Goal: Book appointment/travel/reservation

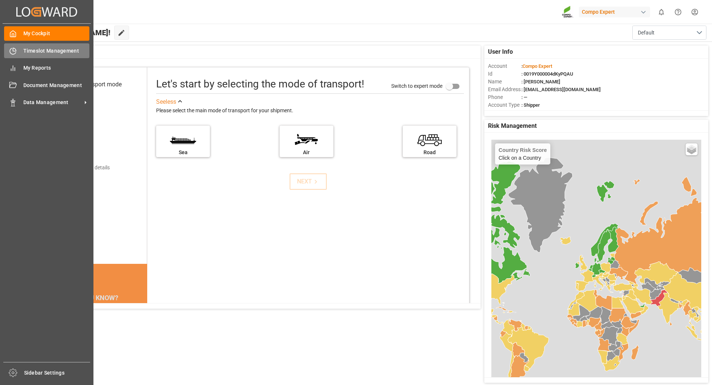
click at [51, 49] on span "Timeslot Management" at bounding box center [56, 51] width 66 height 8
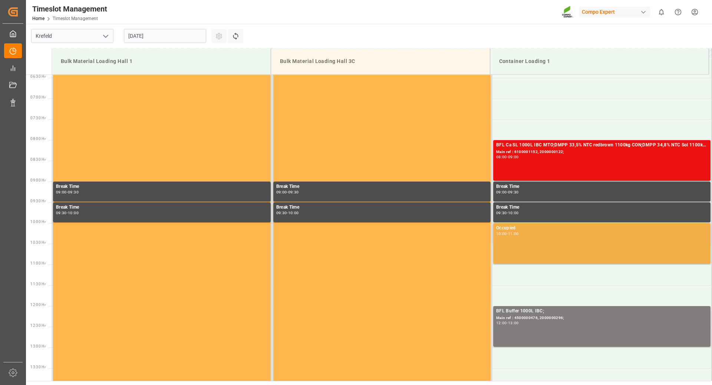
scroll to position [304, 0]
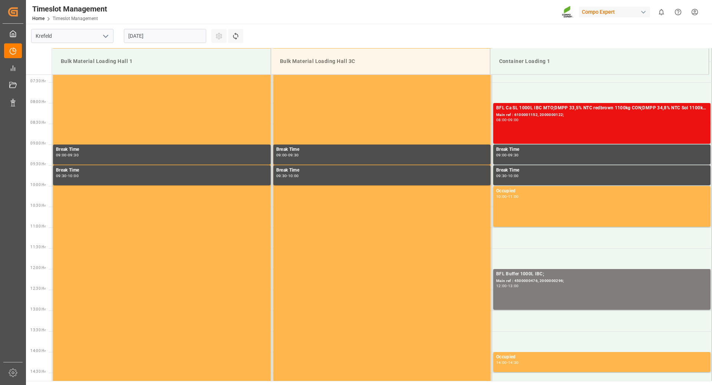
click at [176, 31] on input "[DATE]" at bounding box center [165, 36] width 82 height 14
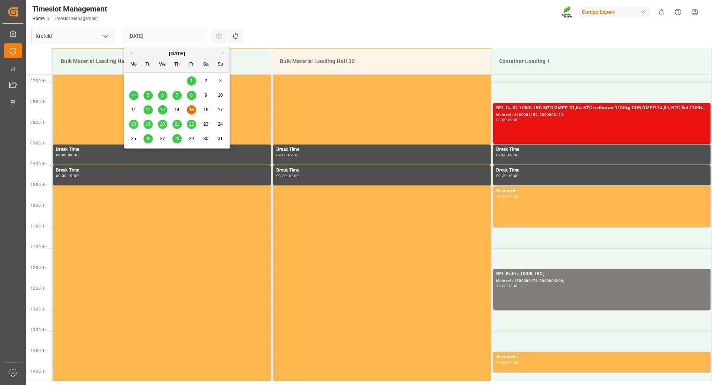
click at [133, 141] on span "25" at bounding box center [133, 138] width 5 height 5
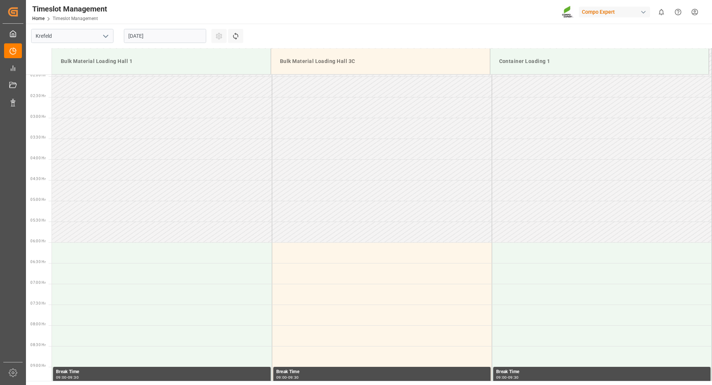
scroll to position [0, 0]
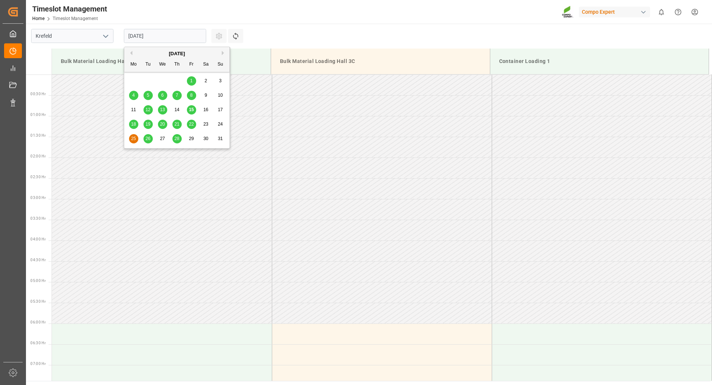
click at [160, 38] on input "[DATE]" at bounding box center [165, 36] width 82 height 14
click at [192, 125] on span "22" at bounding box center [191, 124] width 5 height 5
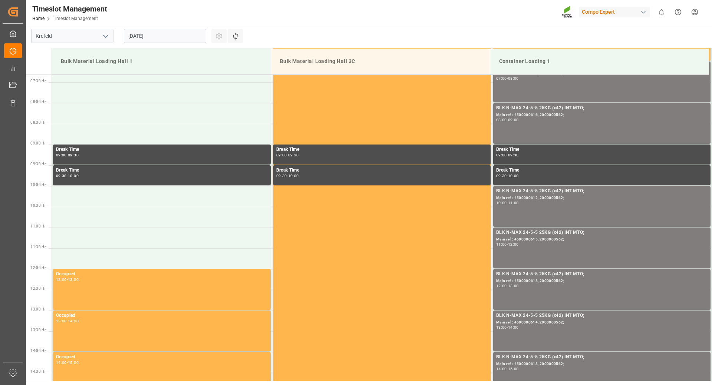
scroll to position [267, 0]
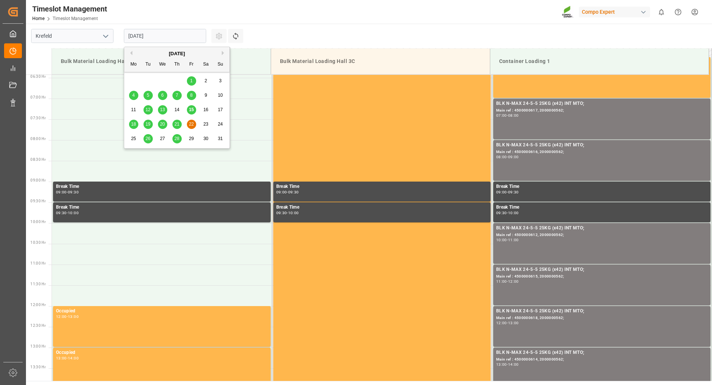
click at [174, 34] on input "[DATE]" at bounding box center [165, 36] width 82 height 14
click at [175, 125] on span "21" at bounding box center [176, 124] width 5 height 5
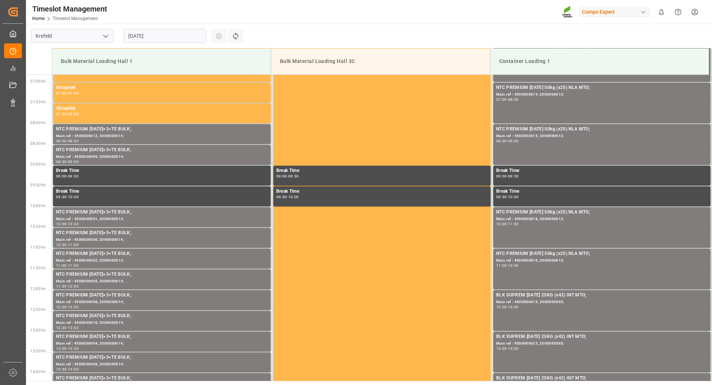
scroll to position [171, 0]
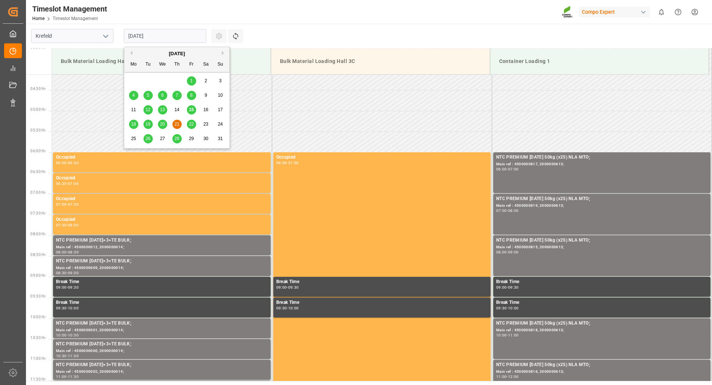
click at [173, 34] on input "[DATE]" at bounding box center [165, 36] width 82 height 14
click at [162, 124] on span "20" at bounding box center [162, 124] width 5 height 5
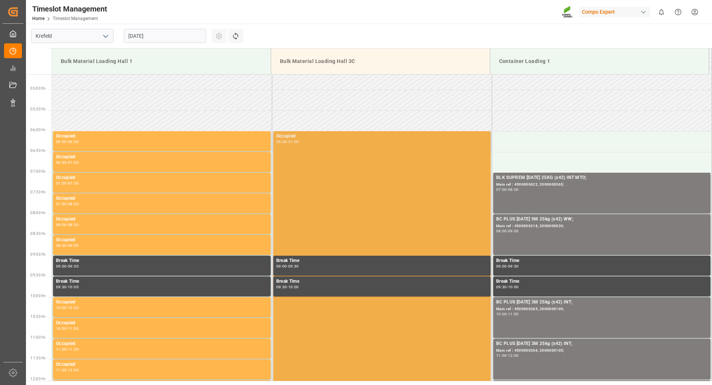
scroll to position [155, 0]
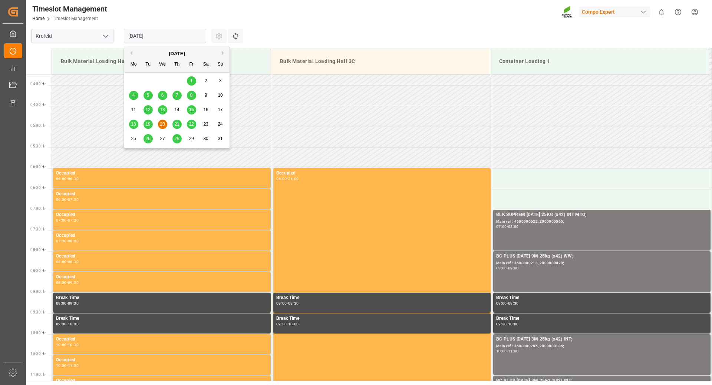
click at [169, 33] on input "[DATE]" at bounding box center [165, 36] width 82 height 14
click at [147, 126] on span "19" at bounding box center [147, 124] width 5 height 5
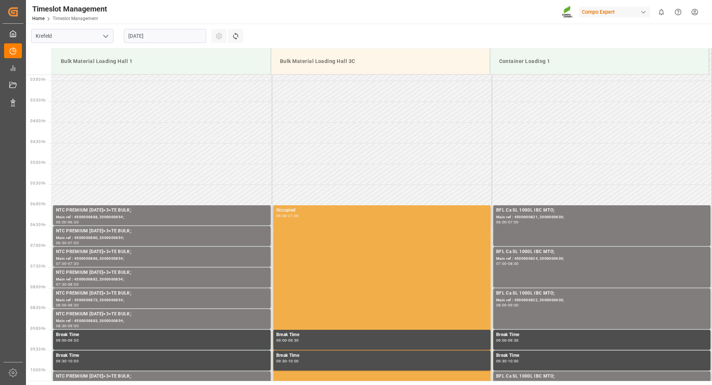
scroll to position [0, 0]
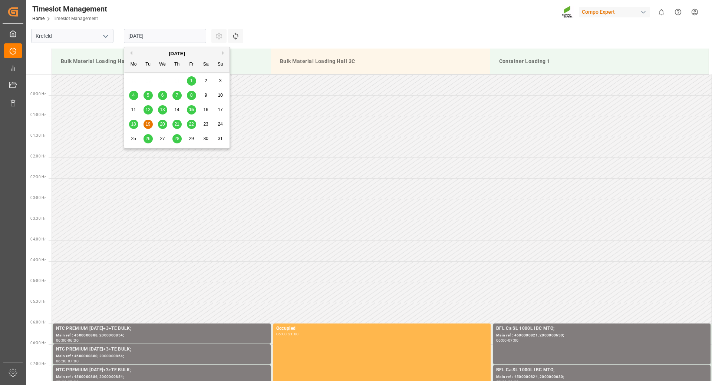
click at [180, 37] on input "[DATE]" at bounding box center [165, 36] width 82 height 14
click at [189, 128] on div "22" at bounding box center [191, 124] width 9 height 9
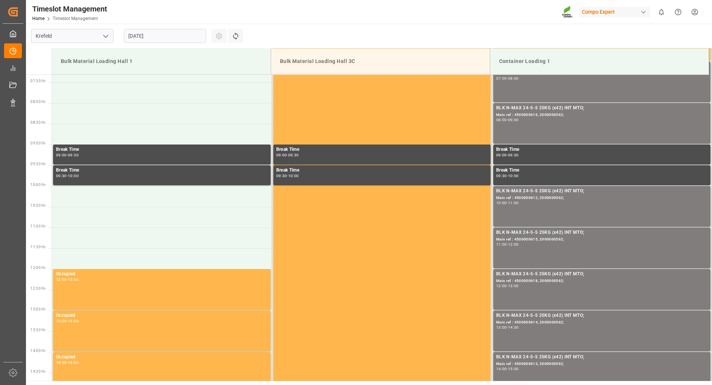
scroll to position [192, 0]
